Goal: Task Accomplishment & Management: Use online tool/utility

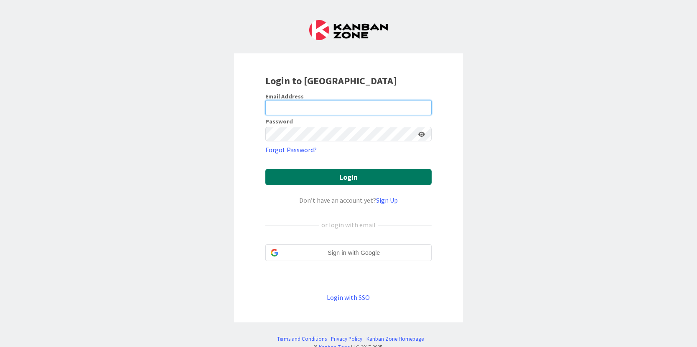
type input "[PERSON_NAME][EMAIL_ADDRESS][PERSON_NAME][DOMAIN_NAME]"
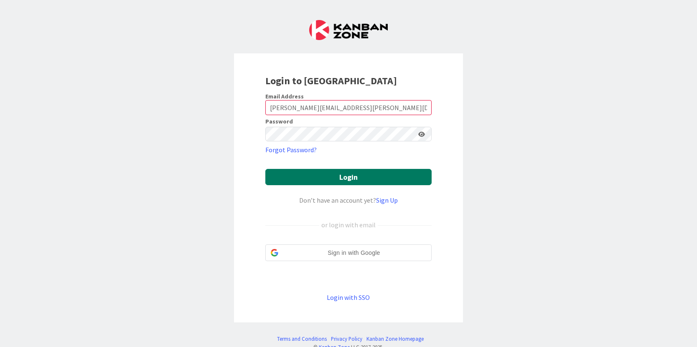
click at [341, 177] on button "Login" at bounding box center [348, 177] width 166 height 16
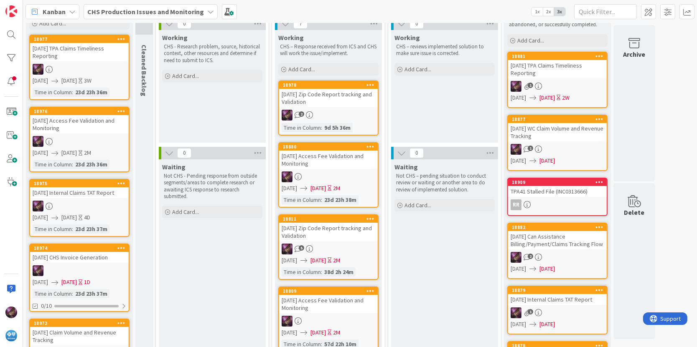
scroll to position [52, 0]
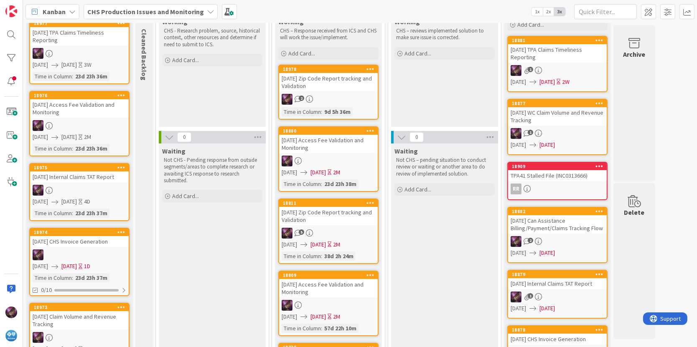
click at [305, 217] on div "[DATE] Zip Code Report tracking and Validation" at bounding box center [328, 216] width 99 height 18
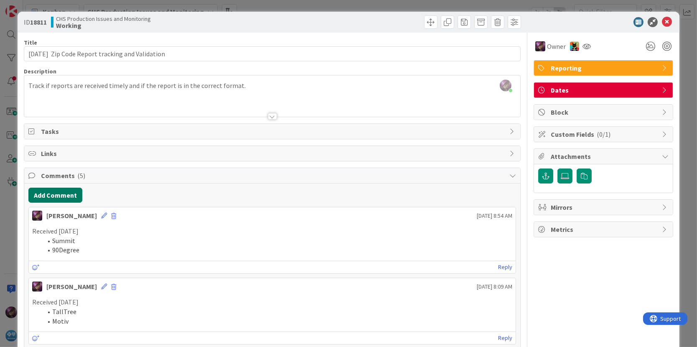
click at [43, 198] on button "Add Comment" at bounding box center [55, 195] width 54 height 15
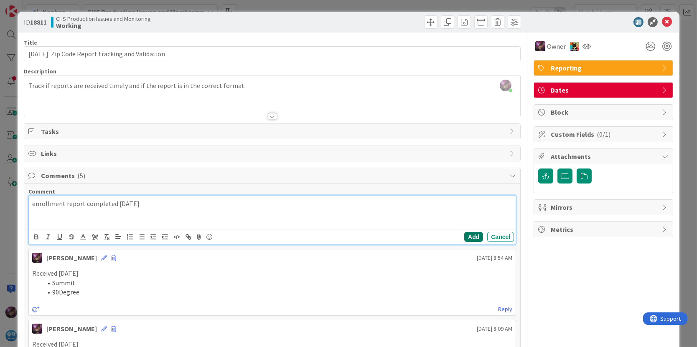
drag, startPoint x: 459, startPoint y: 237, endPoint x: 475, endPoint y: 201, distance: 39.1
click at [464, 237] on button "Add" at bounding box center [473, 237] width 19 height 10
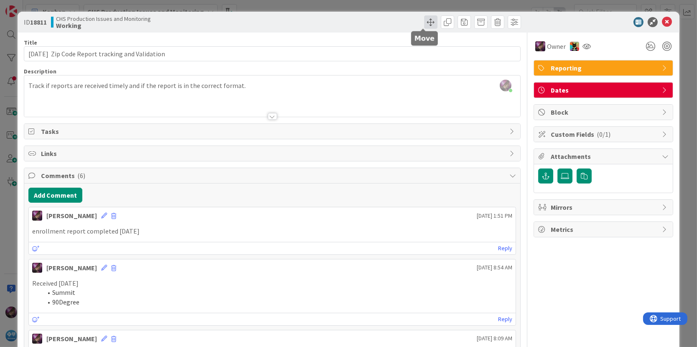
click at [424, 24] on span at bounding box center [430, 21] width 13 height 13
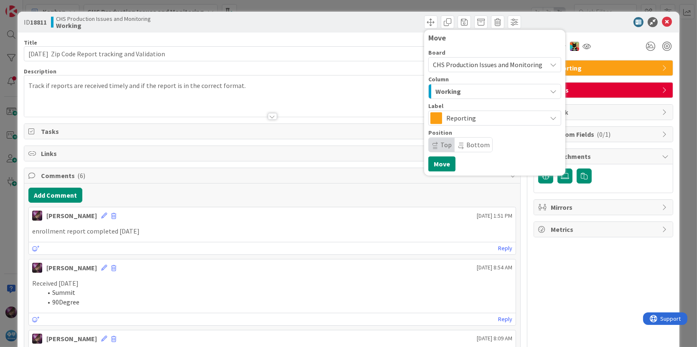
click at [447, 94] on span "Working" at bounding box center [447, 91] width 25 height 11
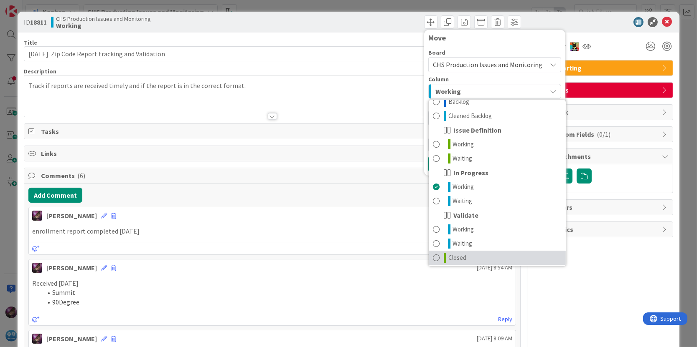
scroll to position [10, 0]
click at [440, 255] on link "Closed" at bounding box center [496, 256] width 137 height 14
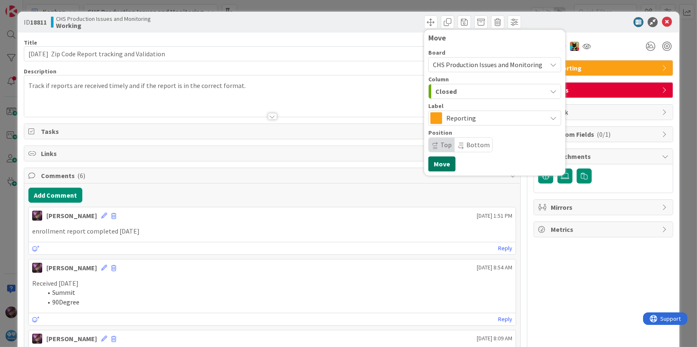
click at [431, 168] on button "Move" at bounding box center [441, 164] width 27 height 15
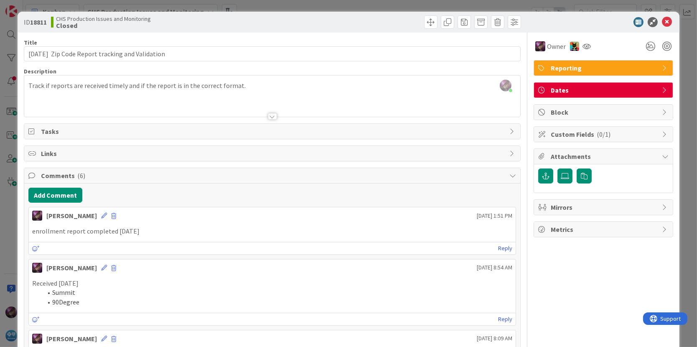
click at [661, 22] on icon at bounding box center [666, 22] width 10 height 10
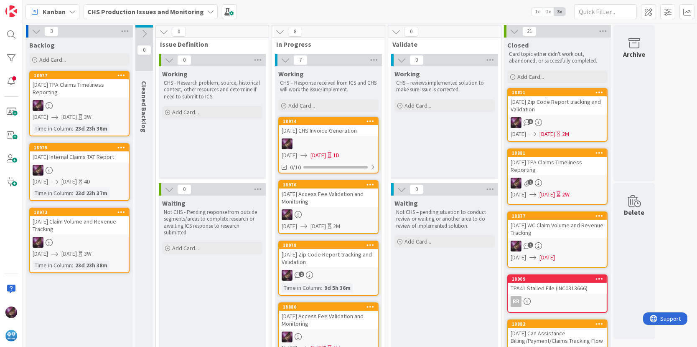
click at [300, 136] on div "18974 [DATE] CHS Invoice Generation [DATE] [DATE] 1D 0/10" at bounding box center [328, 145] width 100 height 57
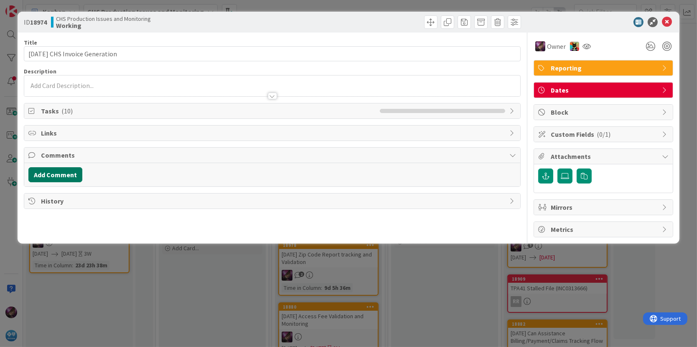
click at [52, 181] on button "Add Comment" at bounding box center [55, 174] width 54 height 15
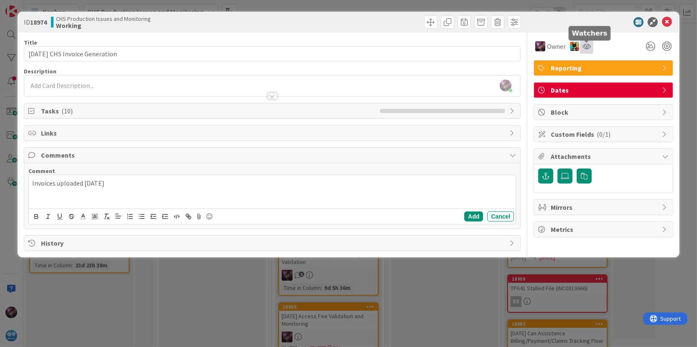
click at [588, 49] on icon at bounding box center [586, 46] width 8 height 7
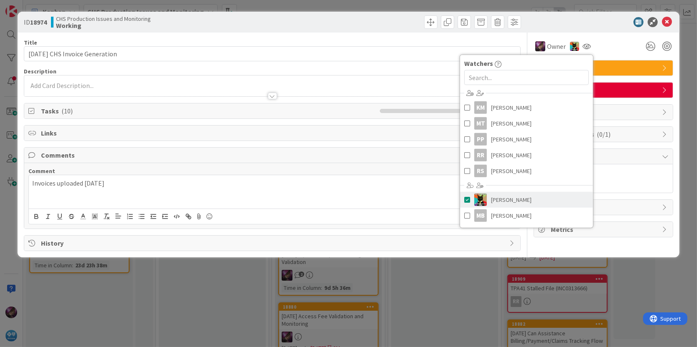
click at [467, 199] on span at bounding box center [467, 200] width 6 height 13
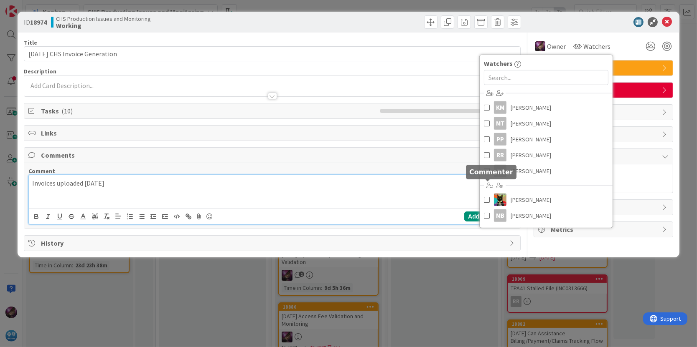
click at [357, 193] on div "Invoices uploaded [DATE]" at bounding box center [272, 191] width 487 height 33
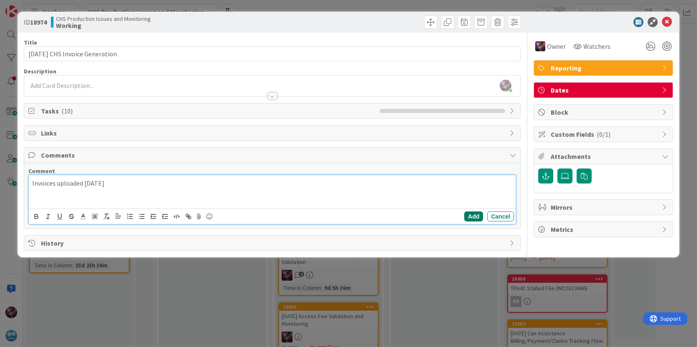
click at [469, 214] on button "Add" at bounding box center [473, 217] width 19 height 10
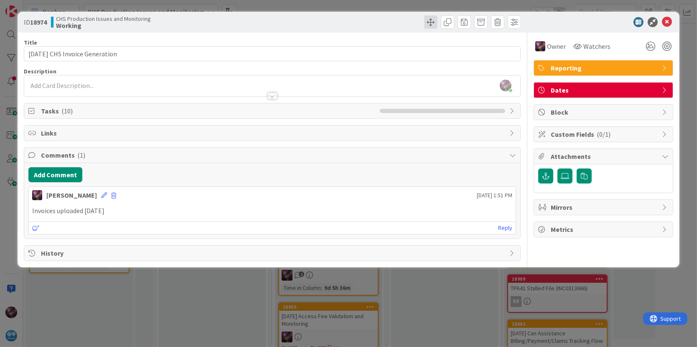
click at [426, 21] on span at bounding box center [430, 21] width 13 height 13
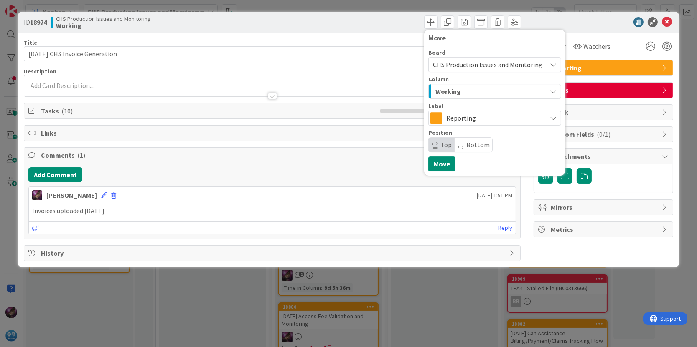
click at [451, 117] on span "Reporting" at bounding box center [494, 118] width 96 height 12
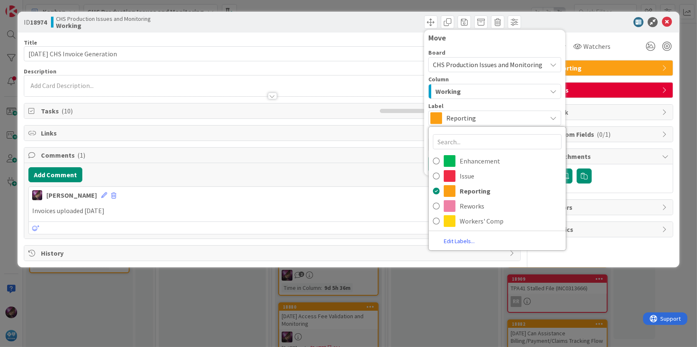
click at [449, 83] on div "Column Working" at bounding box center [494, 87] width 133 height 23
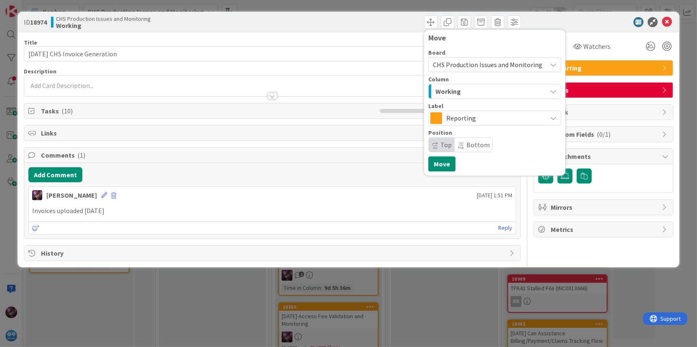
click at [451, 86] on span "Working" at bounding box center [447, 91] width 25 height 11
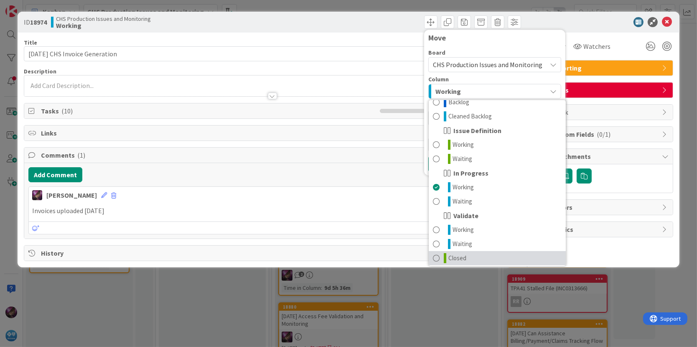
scroll to position [10, 0]
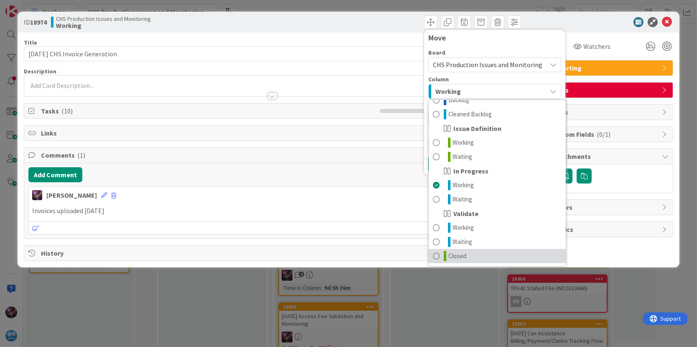
click at [430, 252] on link "Closed" at bounding box center [496, 256] width 137 height 14
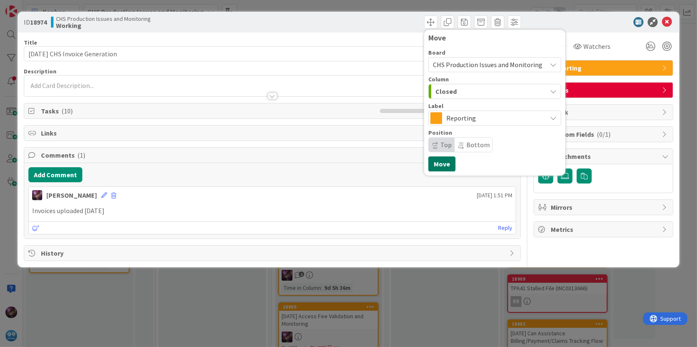
click at [438, 170] on button "Move" at bounding box center [441, 164] width 27 height 15
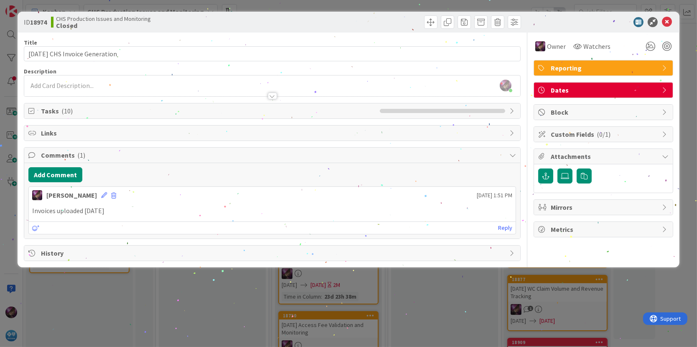
click at [664, 22] on icon at bounding box center [666, 22] width 10 height 10
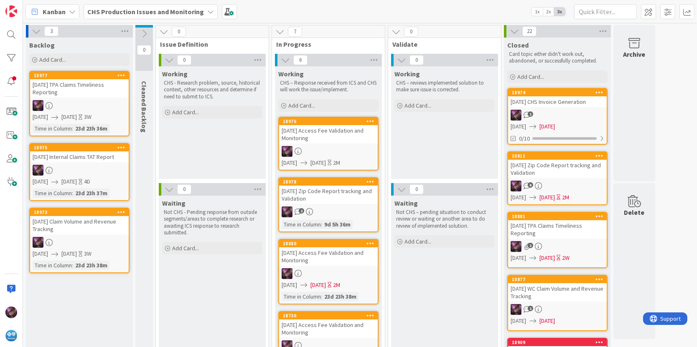
click at [71, 235] on div "[DATE] Claim Volume and Revenue Tracking" at bounding box center [79, 225] width 99 height 18
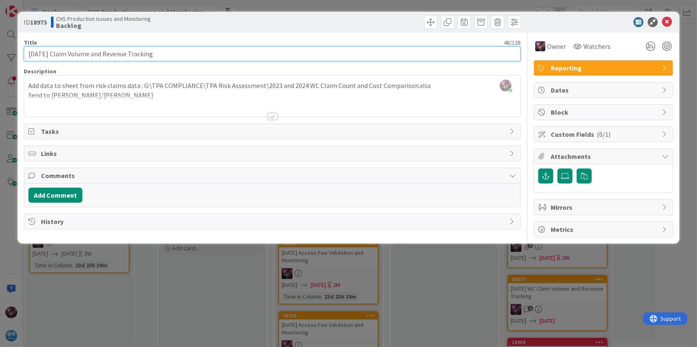
click at [77, 53] on input "[DATE] Claim Volume and Revenue Tracking" at bounding box center [272, 53] width 497 height 15
type input "[DATE] WC Claim Volume and Revenue Tracking"
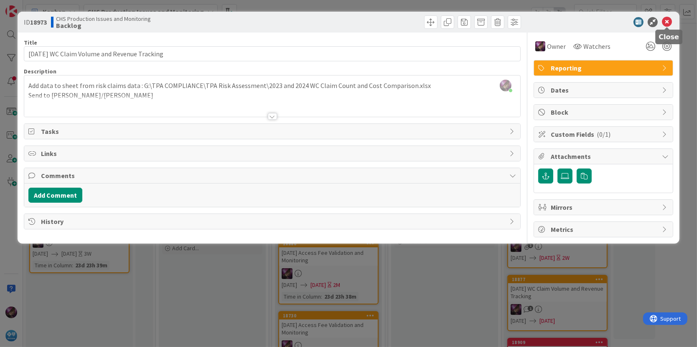
click at [663, 23] on icon at bounding box center [666, 22] width 10 height 10
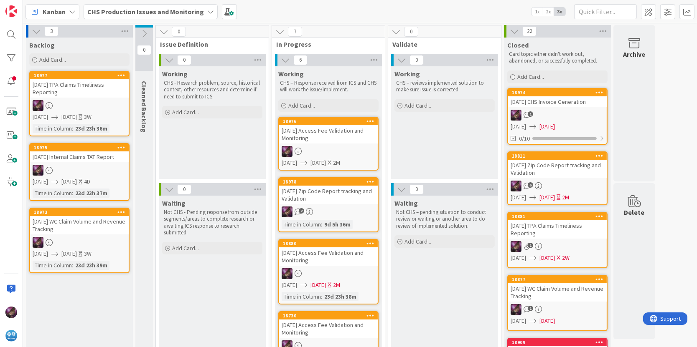
click at [147, 33] on icon at bounding box center [143, 33] width 9 height 9
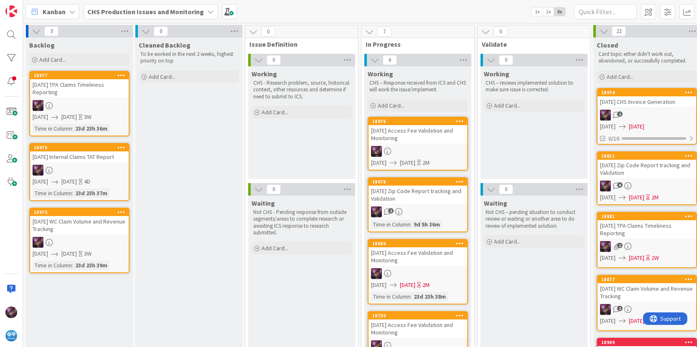
click at [147, 32] on icon at bounding box center [145, 31] width 9 height 9
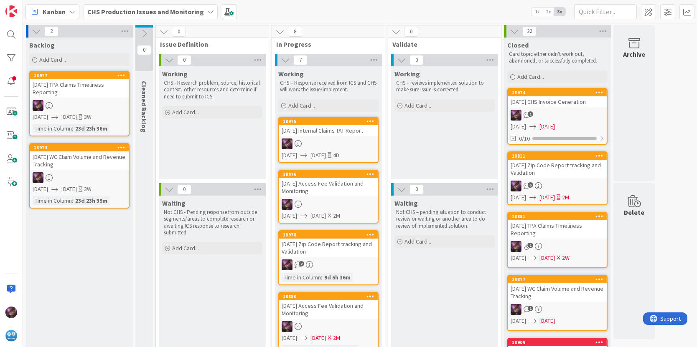
click at [307, 129] on div "[DATE] Internal Claims TAT Report" at bounding box center [328, 130] width 99 height 11
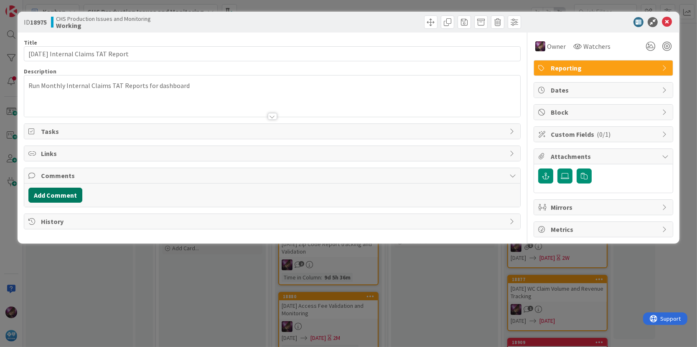
click at [71, 193] on button "Add Comment" at bounding box center [55, 195] width 54 height 15
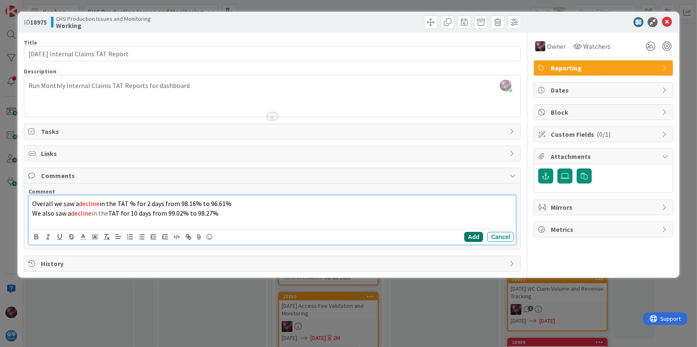
click at [467, 236] on button "Add" at bounding box center [473, 237] width 19 height 10
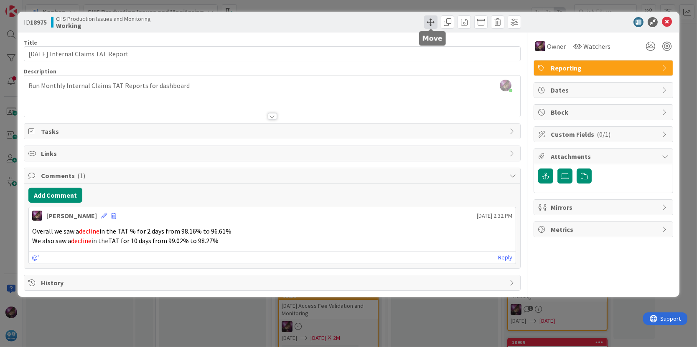
click at [431, 24] on span at bounding box center [430, 21] width 13 height 13
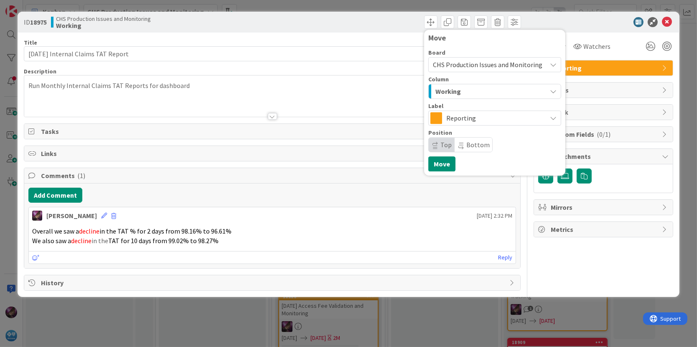
click at [438, 89] on span "Working" at bounding box center [447, 91] width 25 height 11
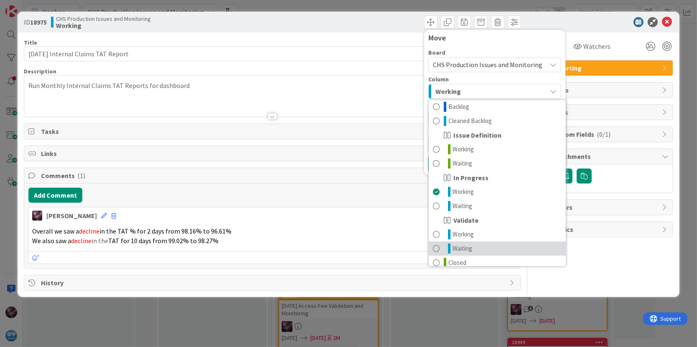
scroll to position [10, 0]
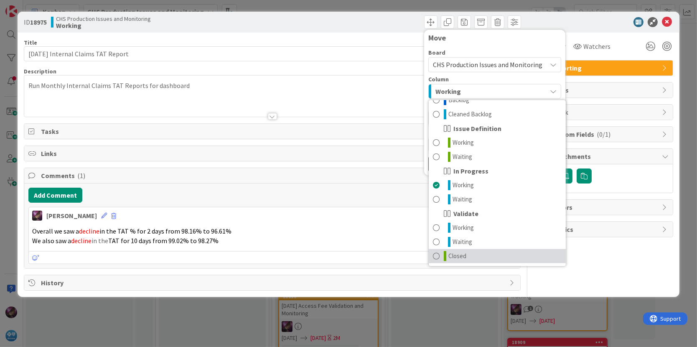
click at [443, 254] on icon at bounding box center [444, 256] width 3 height 10
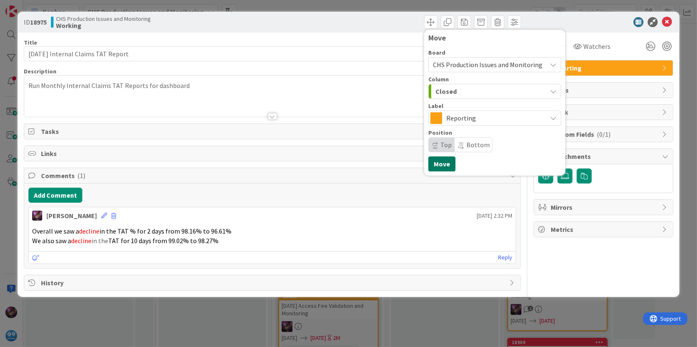
click at [436, 157] on button "Move" at bounding box center [441, 164] width 27 height 15
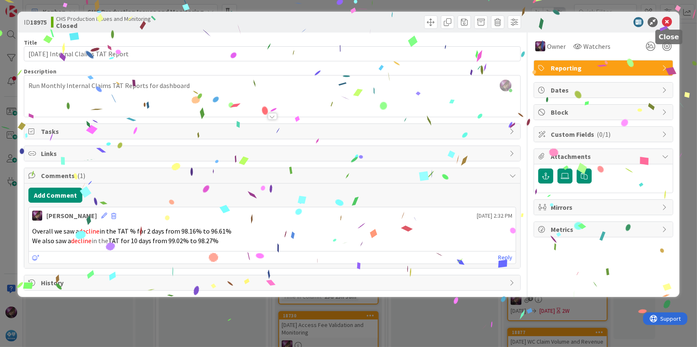
click at [665, 23] on icon at bounding box center [666, 22] width 10 height 10
